Goal: Information Seeking & Learning: Learn about a topic

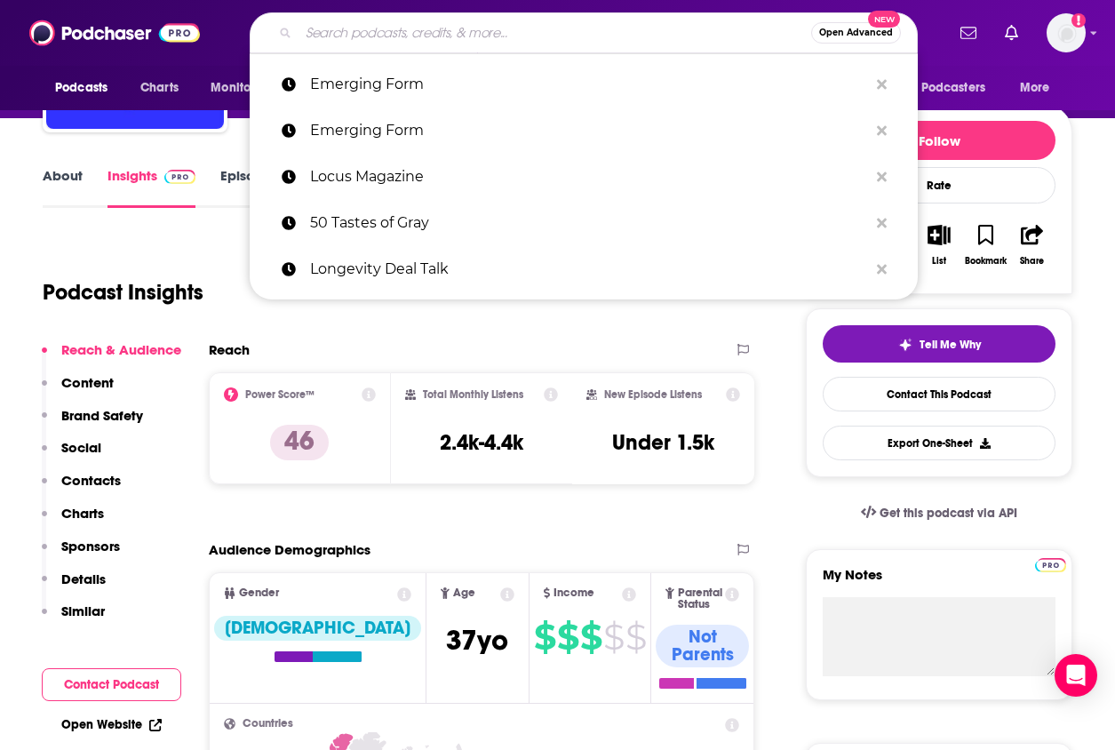
click at [338, 21] on input "Search podcasts, credits, & more..." at bounding box center [554, 33] width 513 height 28
paste input "[DEMOGRAPHIC_DATA]: The Best Sci Fi Books"
type input "[DEMOGRAPHIC_DATA]: The Best Sci Fi Books"
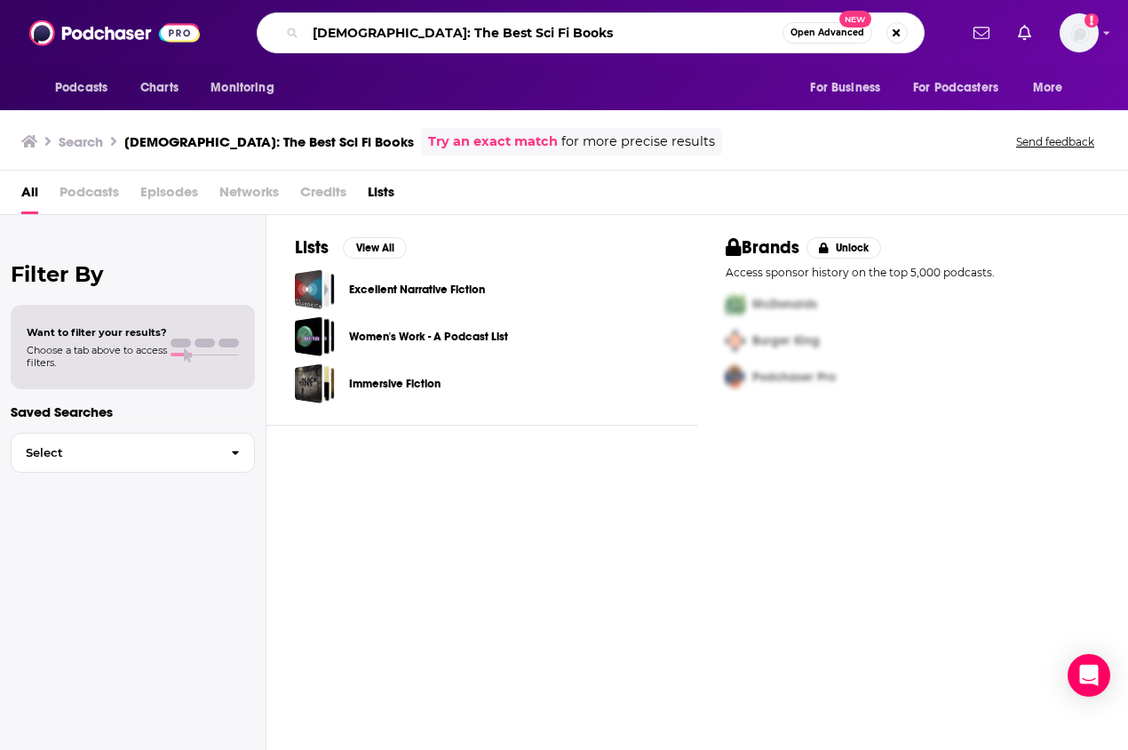
drag, startPoint x: 394, startPoint y: 36, endPoint x: 658, endPoint y: 32, distance: 263.9
click at [658, 32] on input "[DEMOGRAPHIC_DATA]: The Best Sci Fi Books" at bounding box center [544, 33] width 477 height 28
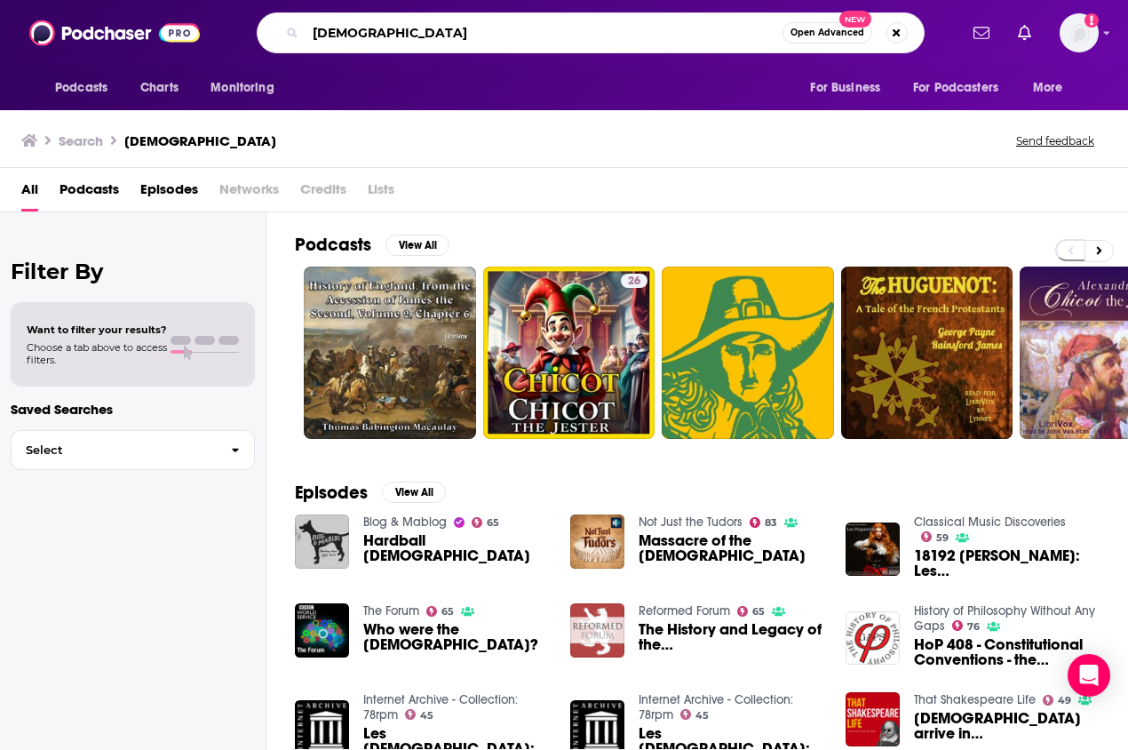
drag, startPoint x: 421, startPoint y: 26, endPoint x: 227, endPoint y: 26, distance: 194.6
click at [227, 26] on div "[DEMOGRAPHIC_DATA] Open Advanced New" at bounding box center [590, 32] width 735 height 41
drag, startPoint x: 447, startPoint y: 29, endPoint x: 146, endPoint y: 7, distance: 302.0
click at [146, 7] on div "Podcasts Charts Monitoring Huguenots Open Advanced New For Business For Podcast…" at bounding box center [564, 33] width 1128 height 66
paste input "Imaginary World"
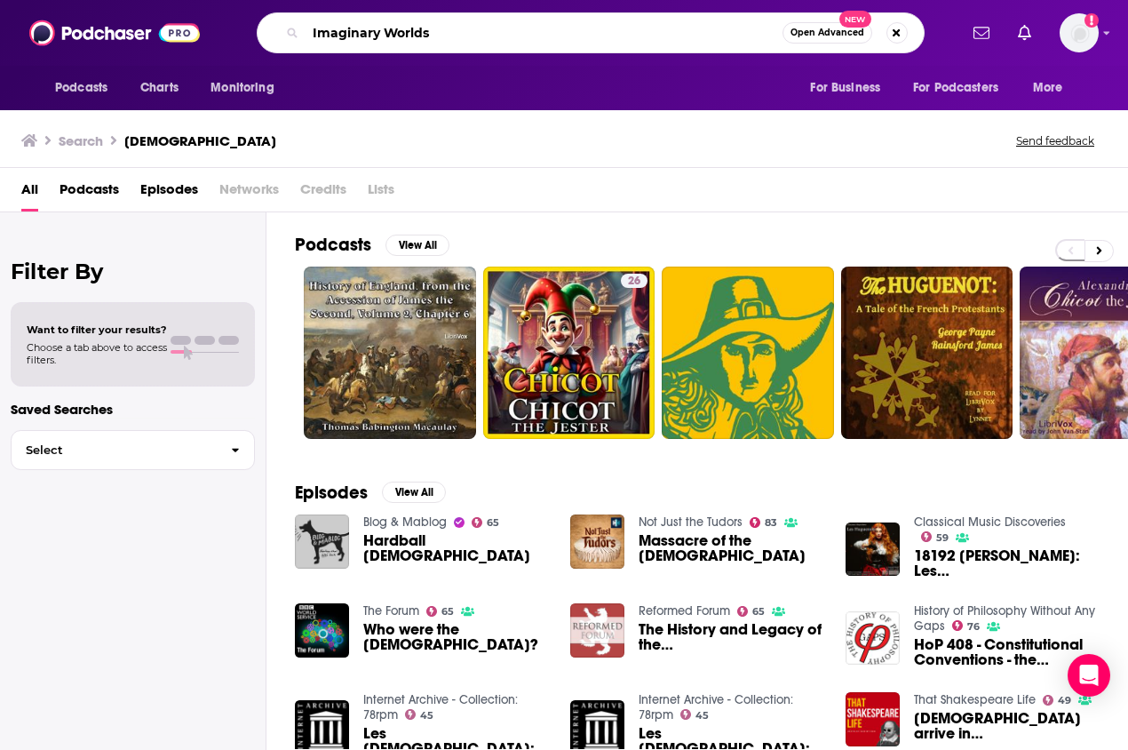
type input "Imaginary Worlds"
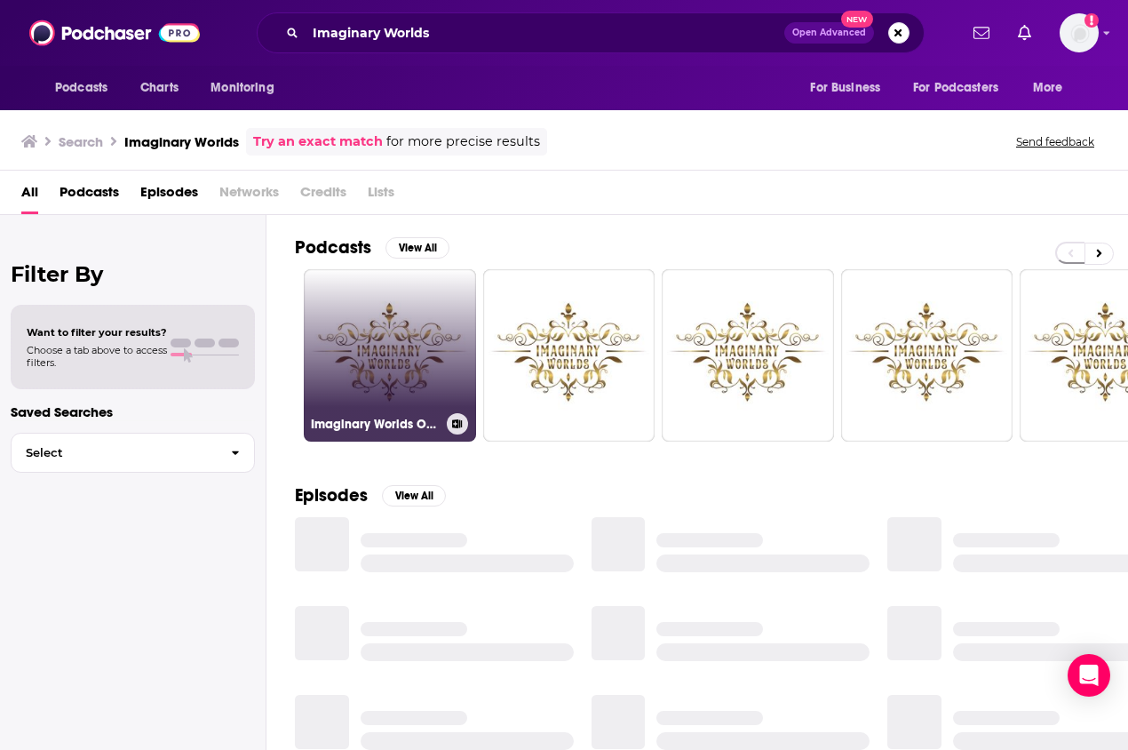
click at [417, 386] on link "Imaginary Worlds Official" at bounding box center [390, 355] width 172 height 172
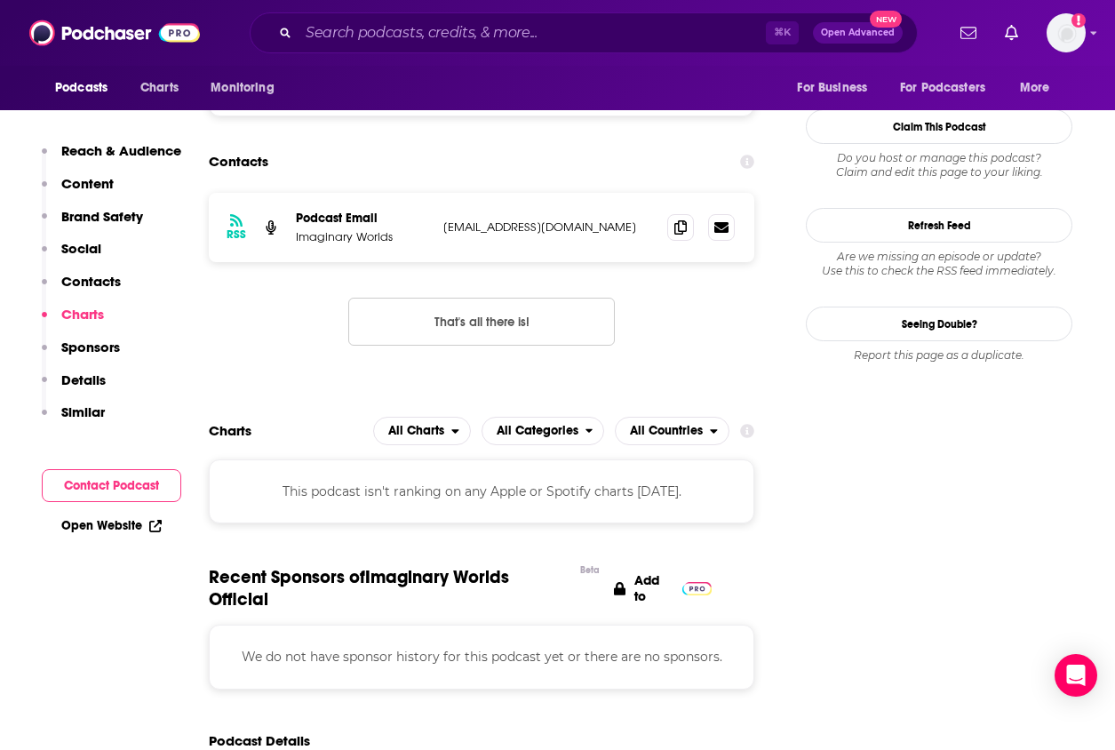
scroll to position [1548, 0]
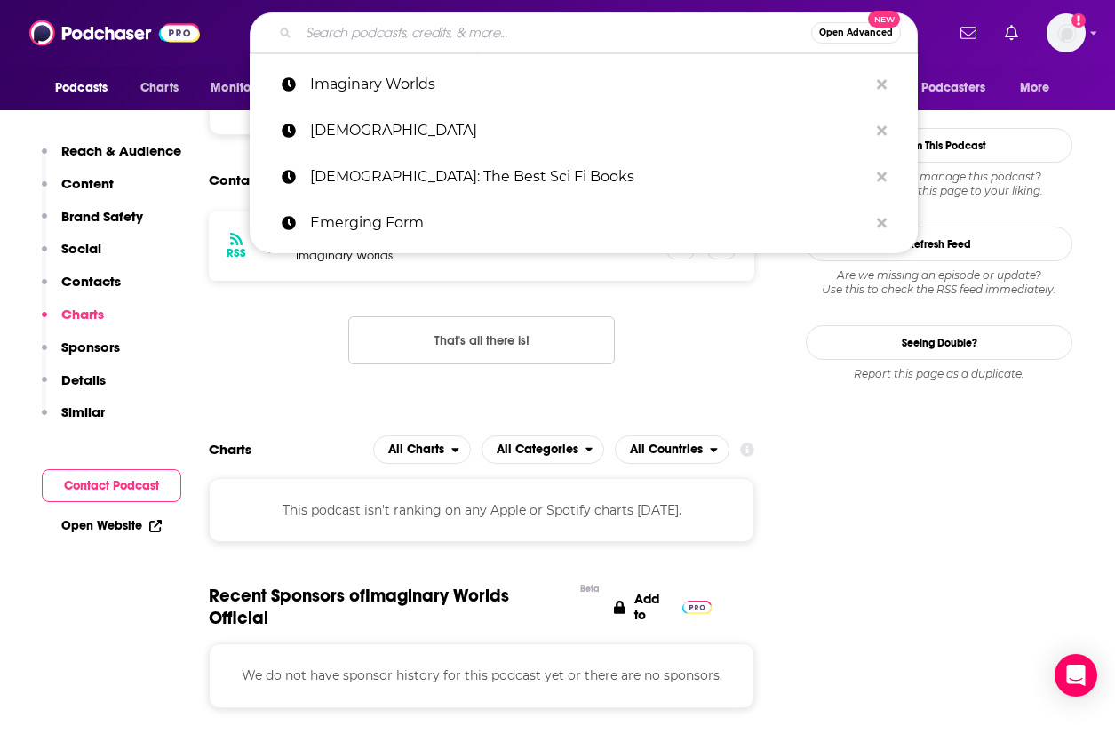
click at [427, 36] on input "Search podcasts, credits, & more..." at bounding box center [554, 33] width 513 height 28
paste input "[PERSON_NAME]"
type input "[PERSON_NAME]"
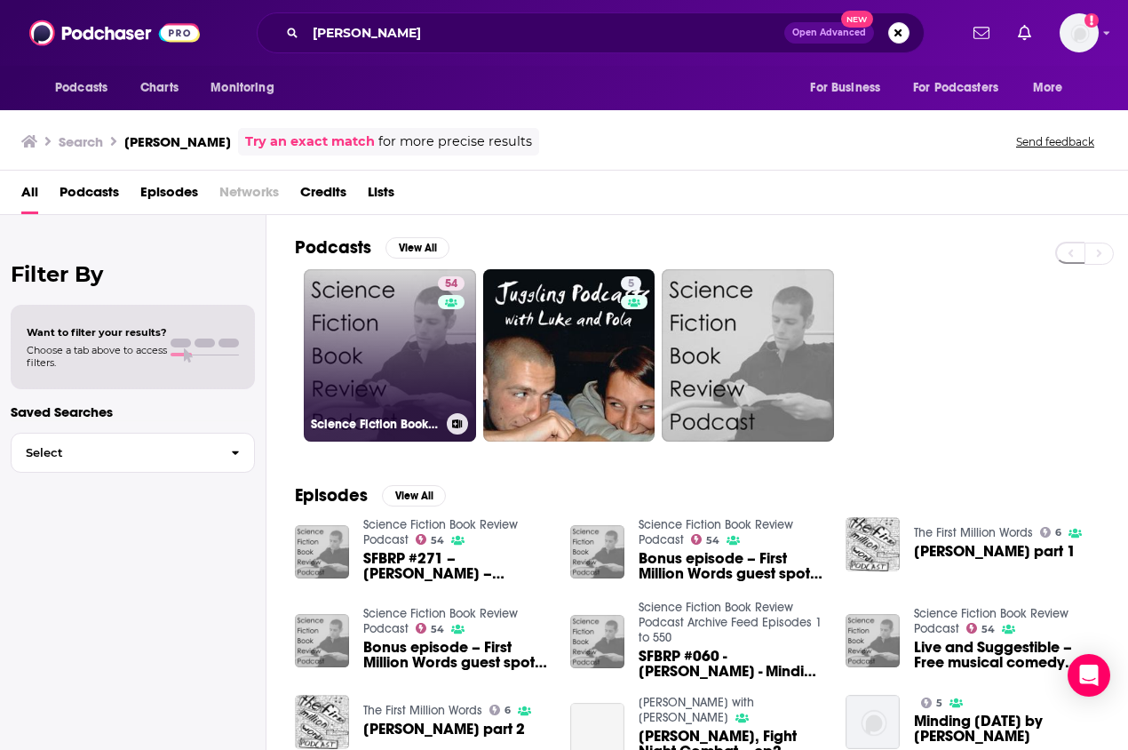
click at [376, 314] on link "54 Science Fiction Book Review Podcast" at bounding box center [390, 355] width 172 height 172
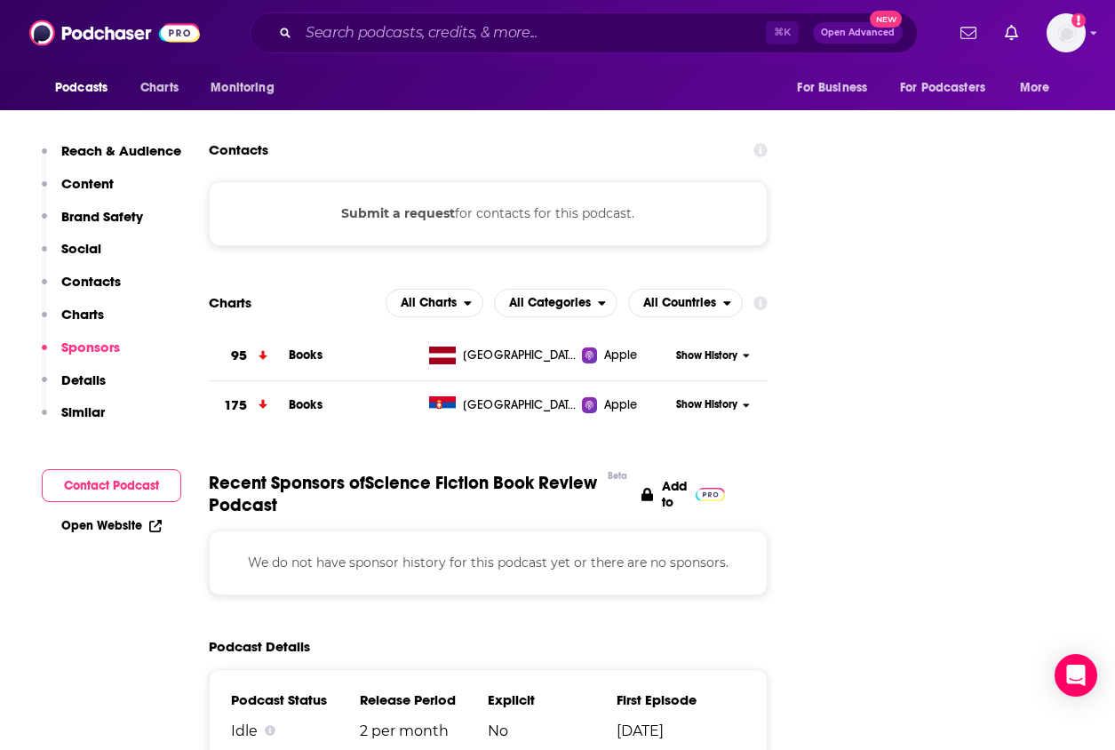
scroll to position [2039, 0]
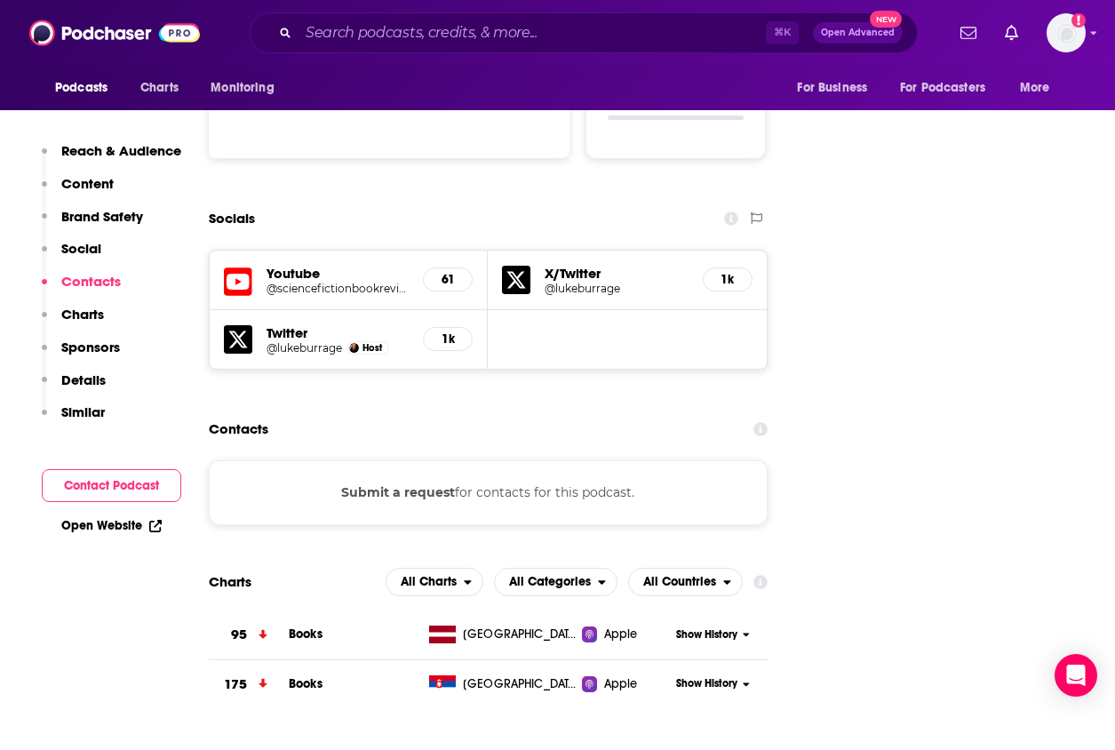
click at [92, 273] on p "Contacts" at bounding box center [91, 281] width 60 height 17
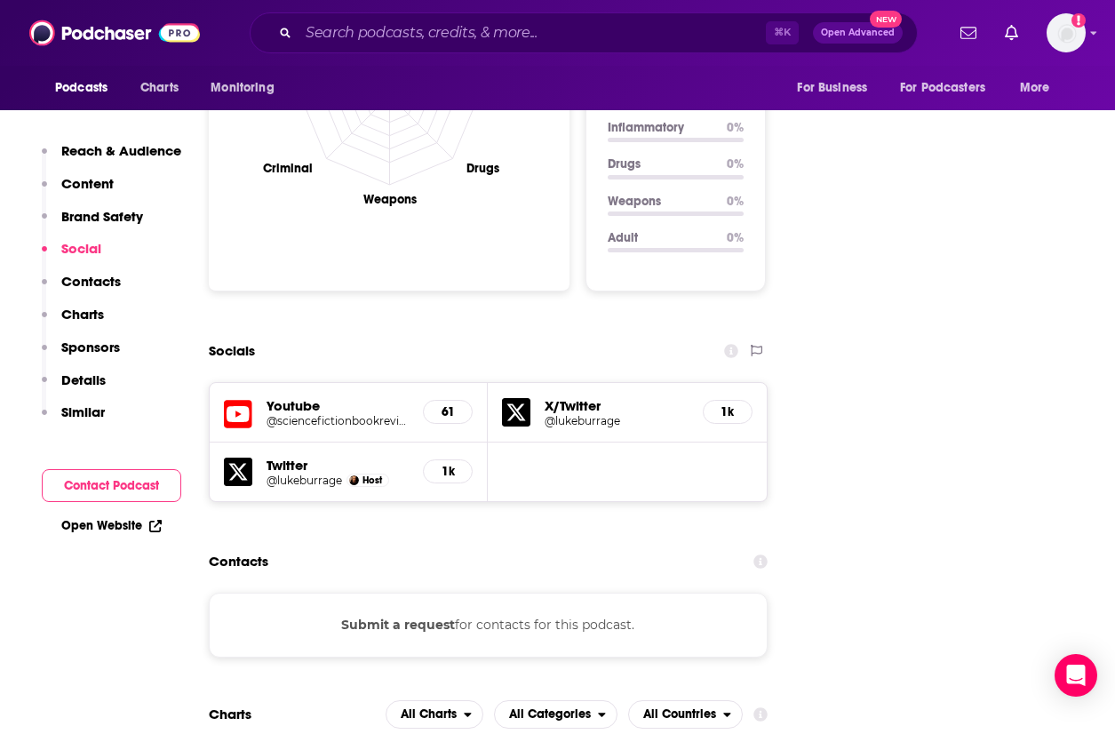
scroll to position [1847, 0]
